Goal: Information Seeking & Learning: Learn about a topic

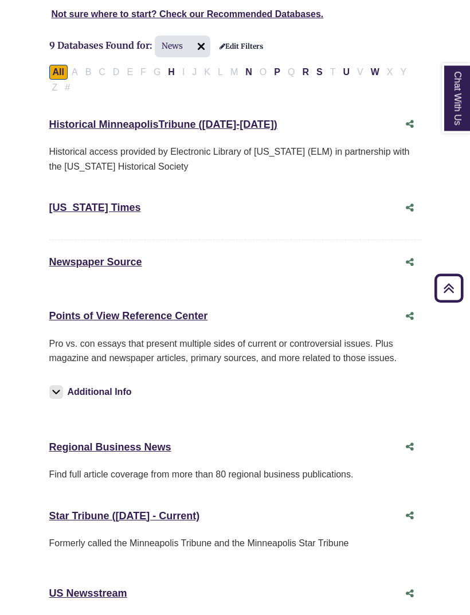
scroll to position [282, 0]
click at [69, 212] on link "New York Times This link opens in a new window" at bounding box center [95, 207] width 92 height 11
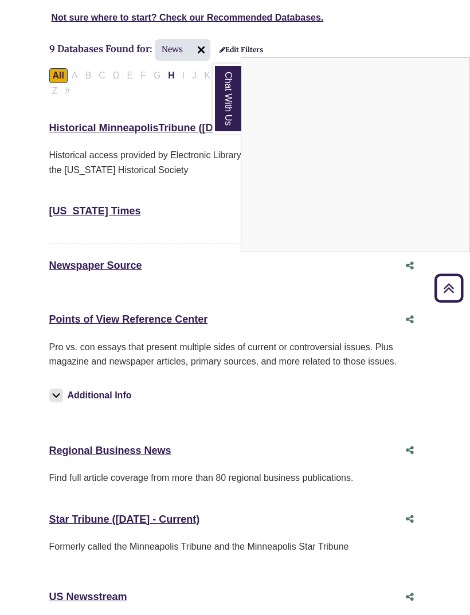
scroll to position [256, 0]
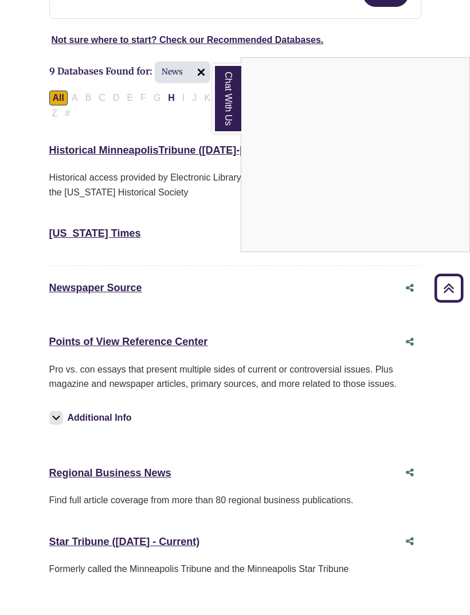
click at [68, 344] on div "Chat With Us" at bounding box center [235, 307] width 470 height 615
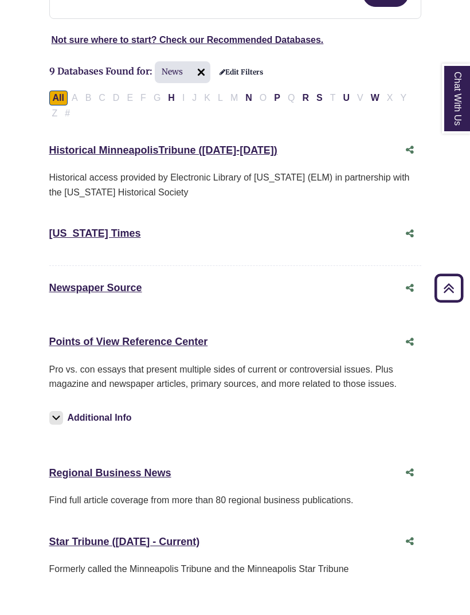
click at [64, 345] on link "Points of View Reference Center This link opens in a new window" at bounding box center [128, 341] width 159 height 11
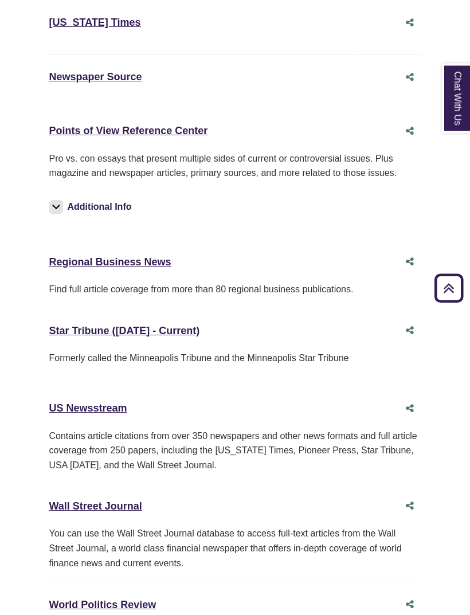
scroll to position [467, 0]
click at [79, 500] on link "Wall Street Journal This link opens in a new window" at bounding box center [95, 505] width 93 height 11
